Goal: Communication & Community: Answer question/provide support

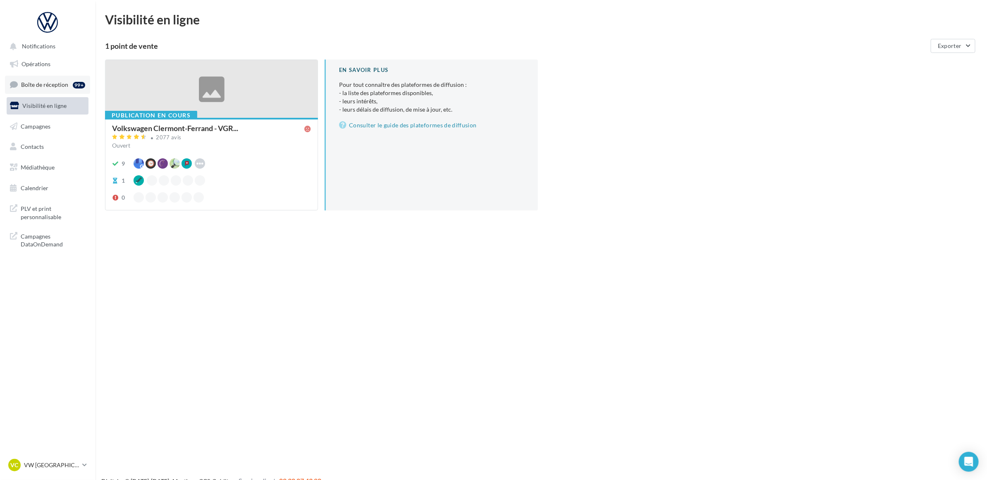
click at [65, 90] on link "Boîte de réception 99+" at bounding box center [47, 85] width 85 height 18
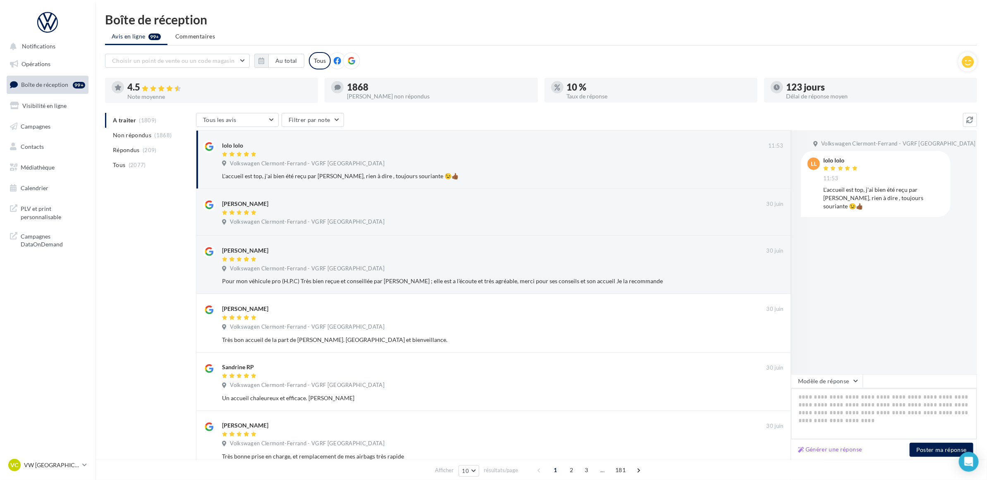
click at [875, 407] on textarea at bounding box center [884, 413] width 186 height 51
paste textarea "**********"
type textarea "**********"
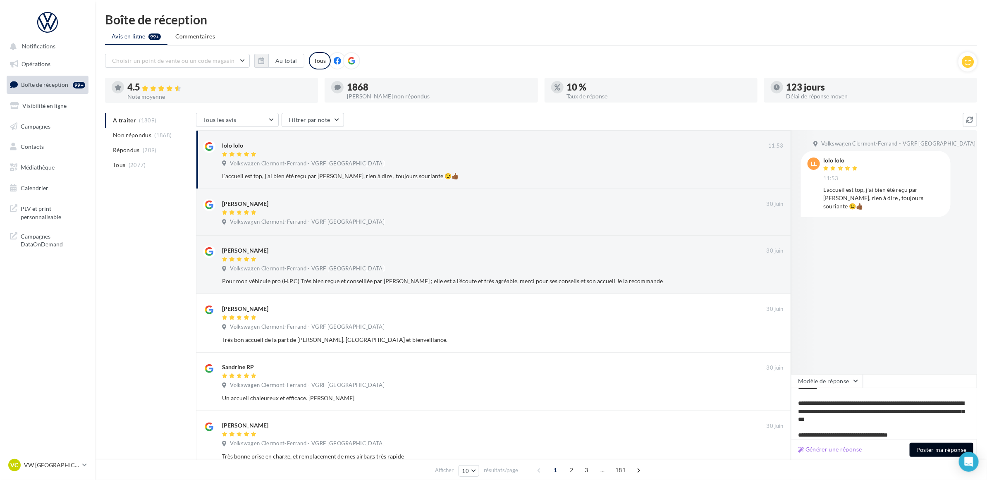
click at [933, 449] on button "Poster ma réponse" at bounding box center [942, 450] width 64 height 14
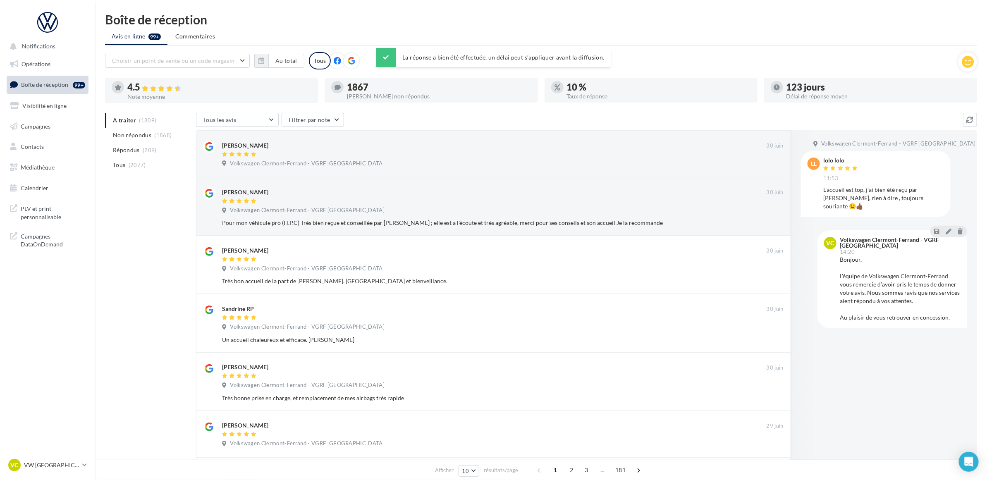
click at [754, 26] on div "Boîte de réception Avis en ligne 99+ Commentaires Choisir un point de vente ou …" at bounding box center [541, 357] width 892 height 689
click at [139, 234] on div "A traiter (1809) Non répondus (1868) Répondus (209) Tous (2077) Tous les avis T…" at bounding box center [541, 407] width 872 height 589
click at [372, 28] on div "Boîte de réception Avis en ligne 99+ Commentaires Choisir un point de vente ou …" at bounding box center [541, 357] width 892 height 689
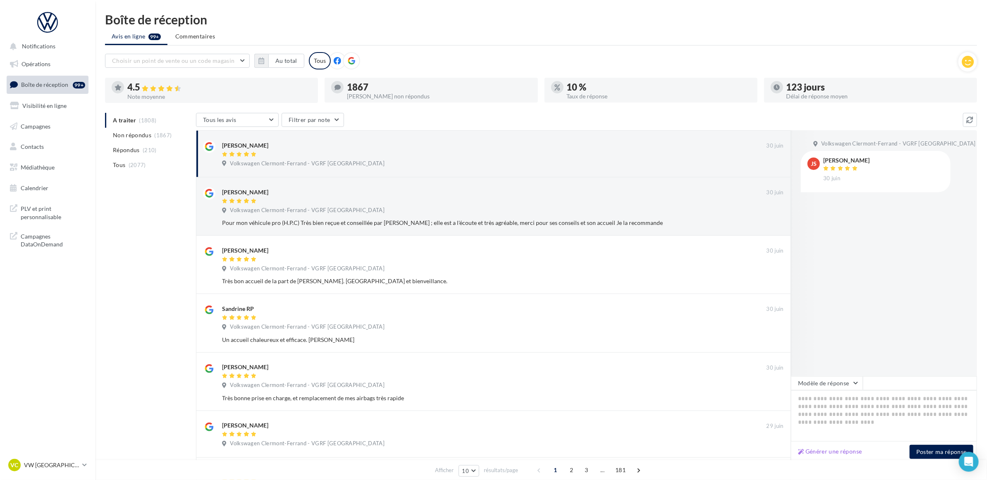
click at [140, 245] on div "A traiter (1808) Non répondus (1867) Répondus (210) Tous (2077) Tous les avis T…" at bounding box center [541, 407] width 872 height 589
click at [140, 243] on div "A traiter (1808) Non répondus (1867) Répondus (210) Tous (2077) Tous les avis T…" at bounding box center [541, 407] width 872 height 589
click at [68, 293] on nav "Notifications Opérations Boîte de réception 99+ Visibilité en ligne Campagnes C…" at bounding box center [47, 240] width 95 height 480
click at [153, 266] on div "A traiter (1808) Non répondus (1867) Répondus (210) Tous (2077) Tous les avis T…" at bounding box center [541, 407] width 872 height 589
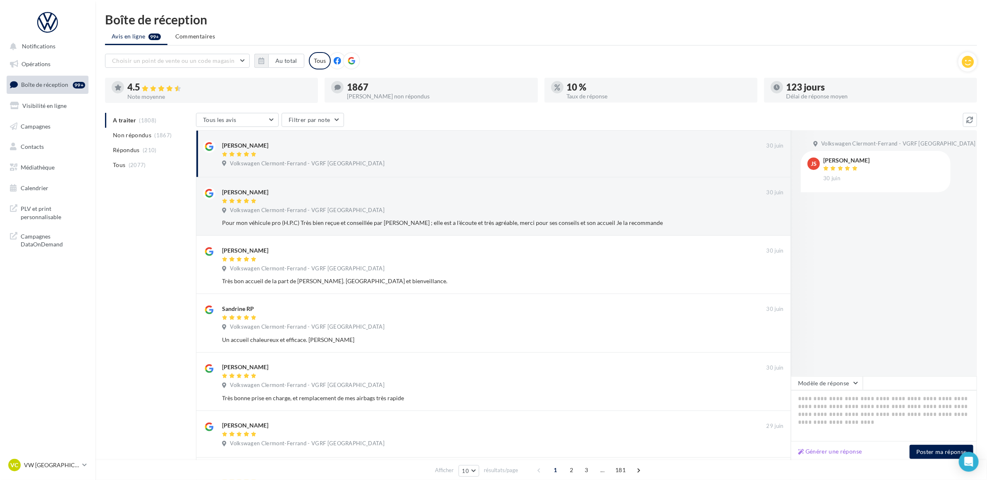
click at [520, 50] on div "Boîte de réception Avis en ligne 99+ Commentaires Choisir un point de vente ou …" at bounding box center [541, 357] width 892 height 689
drag, startPoint x: 520, startPoint y: 50, endPoint x: 487, endPoint y: 41, distance: 34.3
click at [487, 41] on ul "Avis en ligne 99+ Commentaires" at bounding box center [541, 37] width 872 height 17
click at [486, 41] on ul "Avis en ligne 99+ Commentaires" at bounding box center [541, 37] width 872 height 17
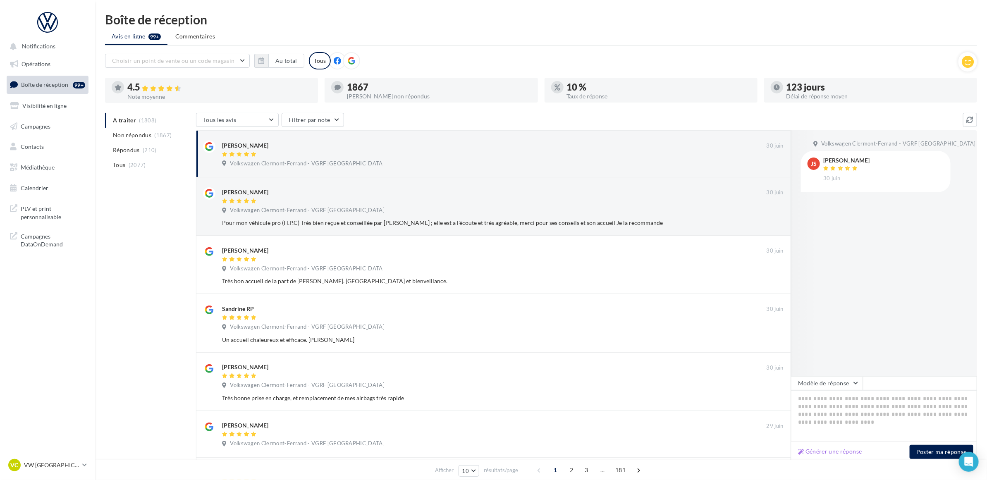
click at [486, 41] on ul "Avis en ligne 99+ Commentaires" at bounding box center [541, 37] width 872 height 17
click at [463, 43] on ul "Avis en ligne 99+ Commentaires" at bounding box center [541, 37] width 872 height 17
drag, startPoint x: 129, startPoint y: 222, endPoint x: 137, endPoint y: 234, distance: 14.6
click at [137, 234] on div "A traiter (1808) Non répondus (1867) Répondus (210) Tous (2077) Tous les avis T…" at bounding box center [541, 407] width 872 height 589
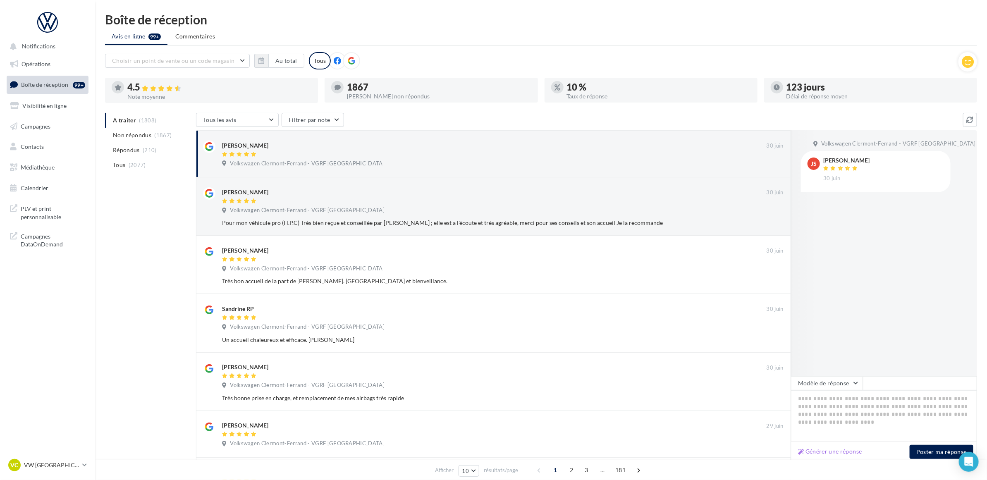
click at [137, 234] on div "A traiter (1808) Non répondus (1867) Répondus (210) Tous (2077) Tous les avis T…" at bounding box center [541, 407] width 872 height 589
click at [112, 278] on div "A traiter (1808) Non répondus (1867) Répondus (210) Tous (2077) Tous les avis T…" at bounding box center [541, 407] width 872 height 589
drag, startPoint x: 127, startPoint y: 280, endPoint x: 118, endPoint y: 275, distance: 10.0
click at [129, 280] on div "A traiter (1808) Non répondus (1867) Répondus (210) Tous (2077) Tous les avis T…" at bounding box center [541, 407] width 872 height 589
click at [445, 46] on div "Boîte de réception Avis en ligne 99+ Commentaires Choisir un point de vente ou …" at bounding box center [541, 357] width 892 height 689
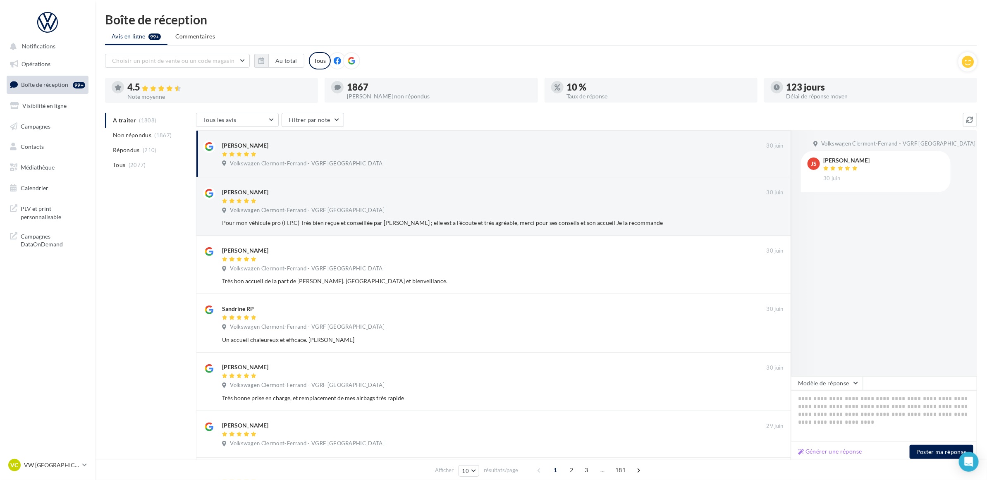
drag, startPoint x: 249, startPoint y: 25, endPoint x: 244, endPoint y: 24, distance: 4.7
click at [249, 24] on div "Boîte de réception" at bounding box center [541, 19] width 872 height 12
click at [287, 17] on div "Boîte de réception" at bounding box center [541, 19] width 872 height 12
click at [458, 23] on div "Boîte de réception" at bounding box center [541, 19] width 872 height 12
click at [716, 38] on ul "Avis en ligne 99+ Commentaires" at bounding box center [541, 37] width 872 height 17
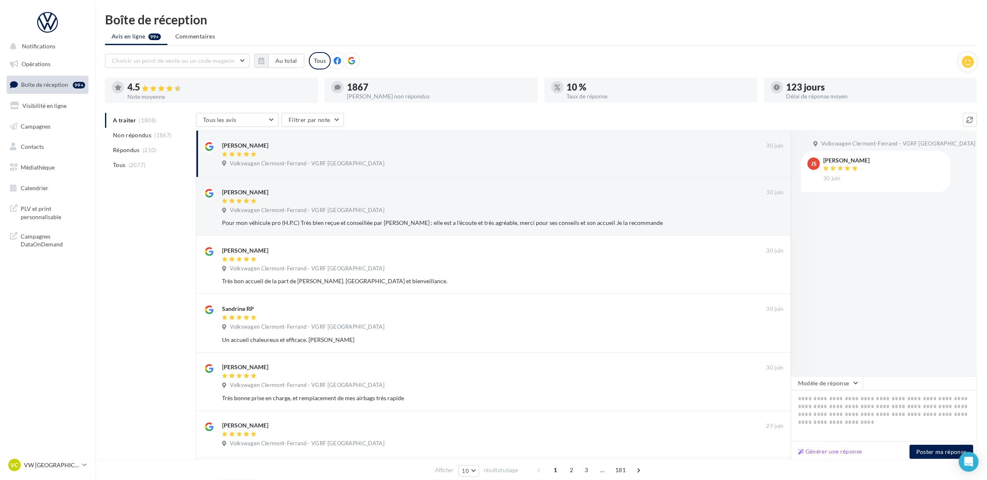
click at [696, 40] on ul "Avis en ligne 99+ Commentaires" at bounding box center [541, 37] width 872 height 17
